Goal: Information Seeking & Learning: Learn about a topic

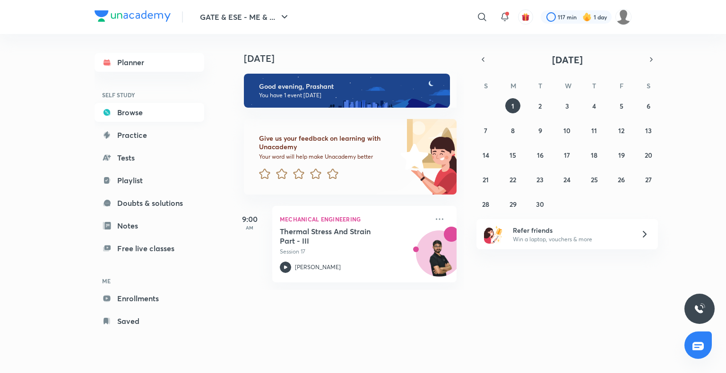
click at [139, 112] on link "Browse" at bounding box center [150, 112] width 110 height 19
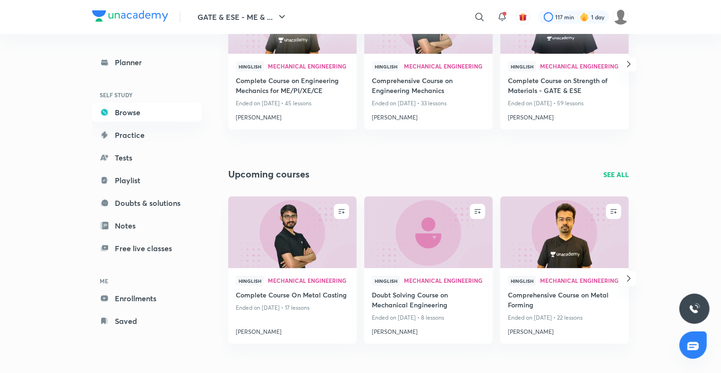
scroll to position [164, 0]
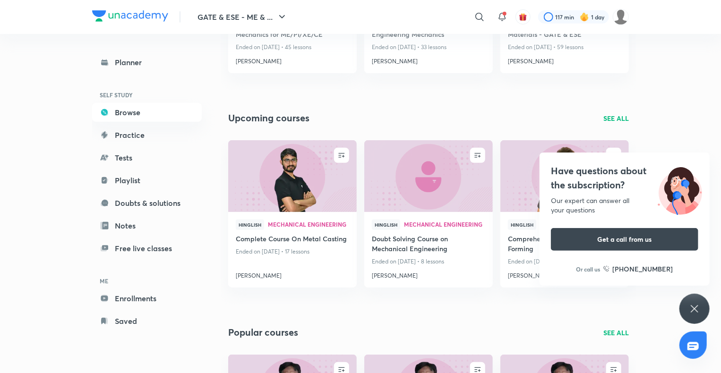
drag, startPoint x: 426, startPoint y: 370, endPoint x: 405, endPoint y: 383, distance: 24.9
click at [405, 373] on html "GATE & ESE - ME & ... ​ 117 min 1 day Planner SELF STUDY Browse Practice Tests …" at bounding box center [360, 184] width 721 height 859
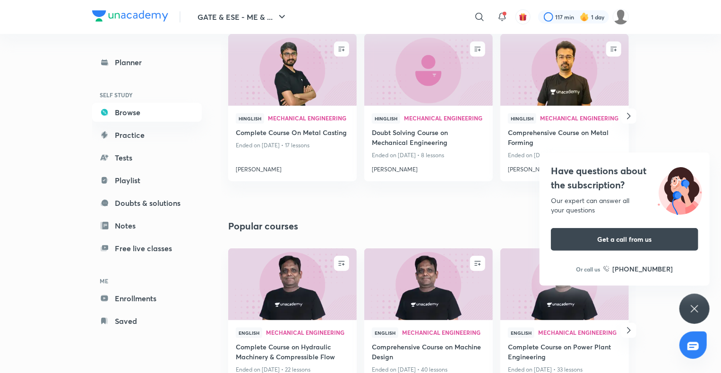
click at [401, 220] on div "Popular courses SEE ALL" at bounding box center [428, 226] width 401 height 14
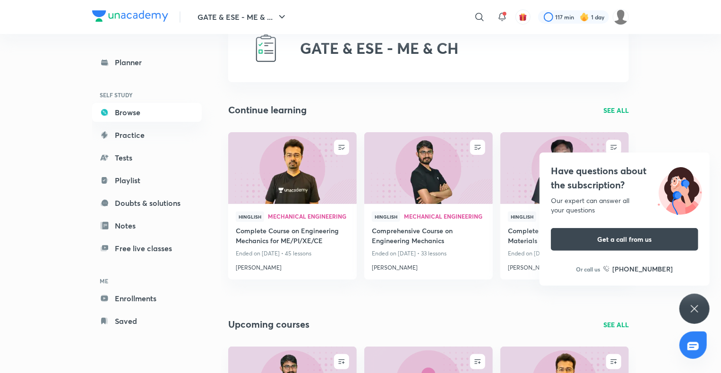
scroll to position [0, 0]
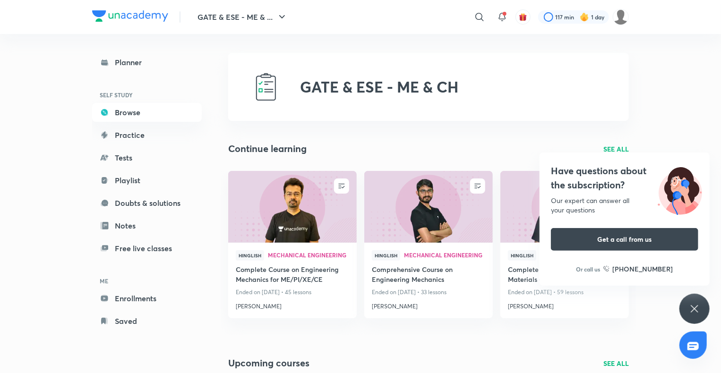
click at [695, 308] on icon at bounding box center [694, 308] width 11 height 11
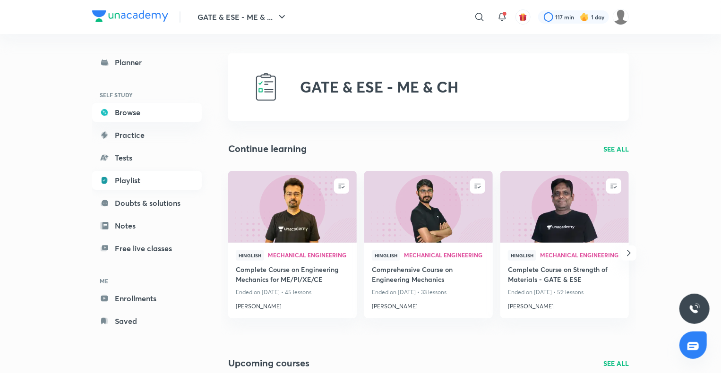
click at [131, 177] on link "Playlist" at bounding box center [147, 180] width 110 height 19
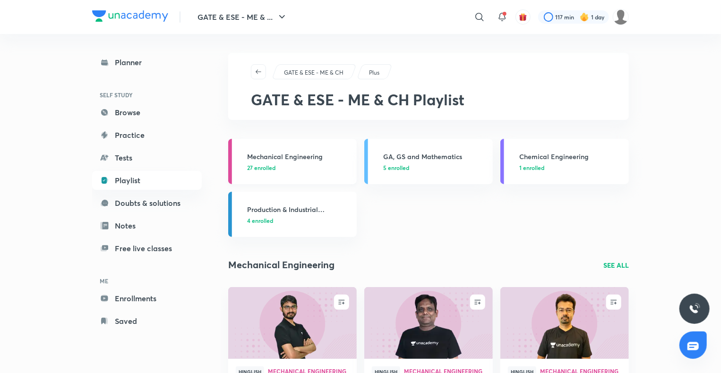
click at [285, 154] on h3 "Mechanical Engineering" at bounding box center [299, 157] width 104 height 10
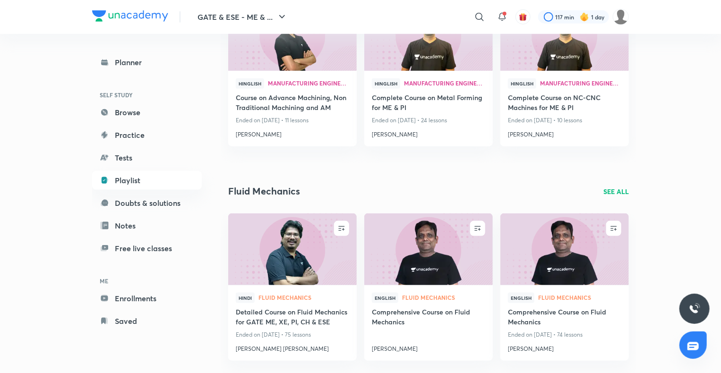
scroll to position [501, 0]
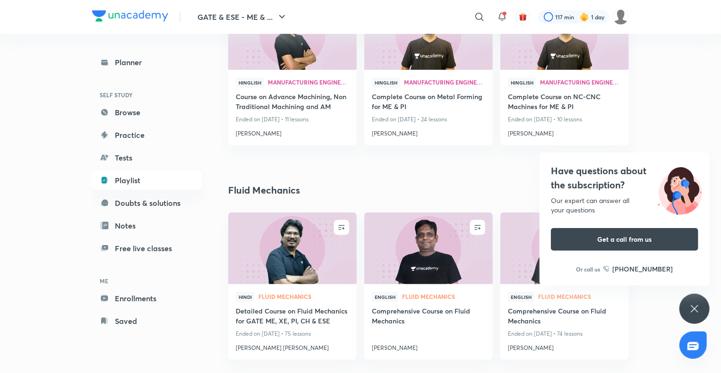
click at [688, 308] on div "Have questions about the subscription? Our expert can answer all your questions…" at bounding box center [695, 309] width 30 height 30
